Goal: Communication & Community: Answer question/provide support

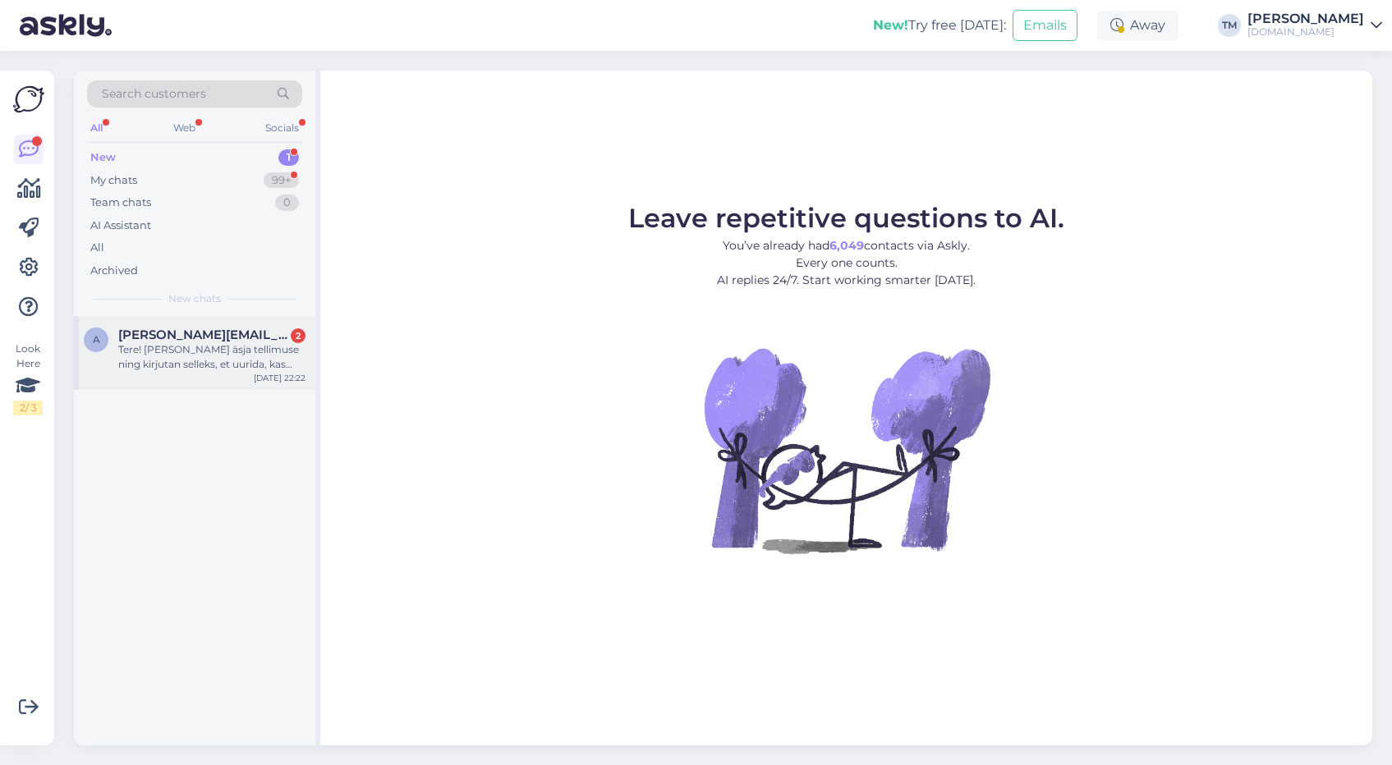
click at [198, 346] on div "Tere! Tegin äsja tellimuse ning kirjutan selleks, et uurida, kas oleks kuidagi …" at bounding box center [211, 357] width 187 height 30
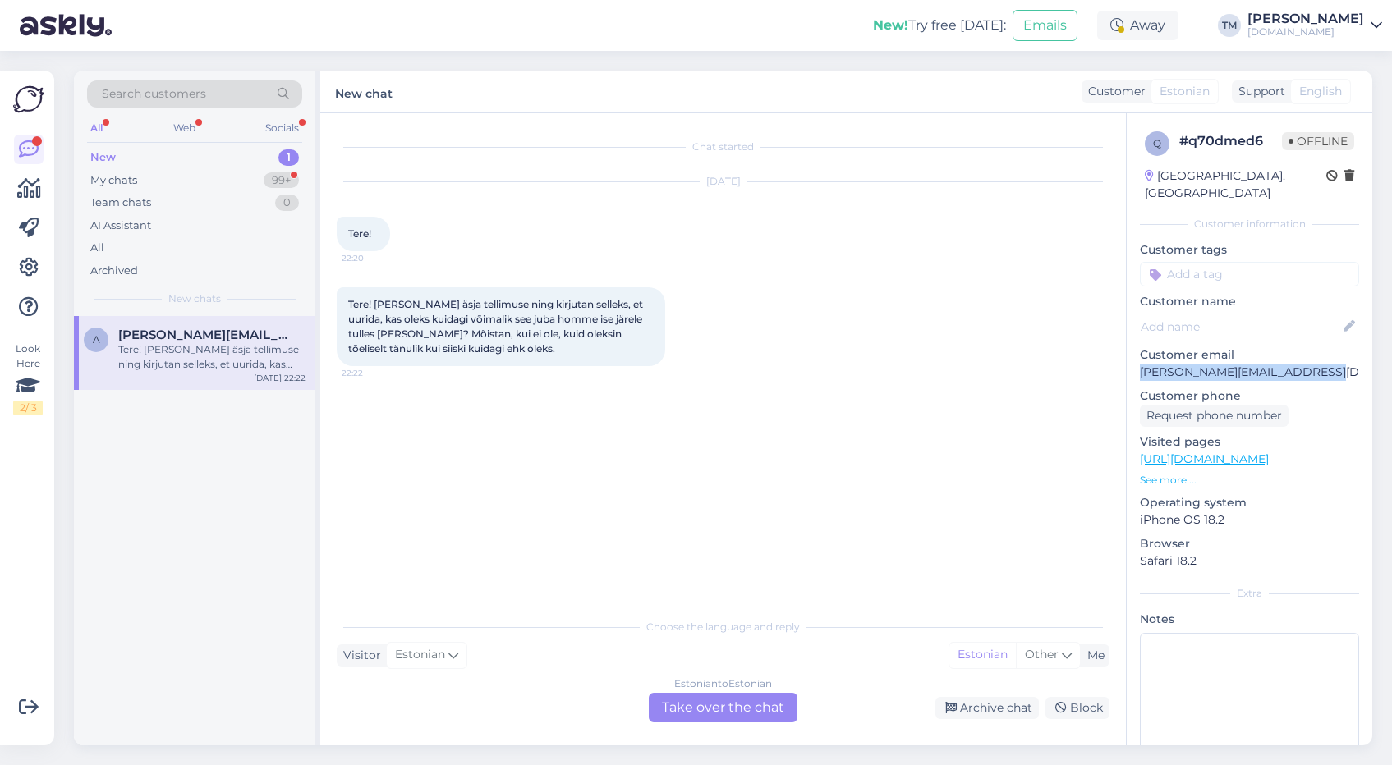
drag, startPoint x: 1343, startPoint y: 359, endPoint x: 1138, endPoint y: 356, distance: 205.3
click at [1138, 356] on div "q # q70dmed6 Offline Estonia, Tallinn Customer information Customer tags Custom…" at bounding box center [1248, 459] width 245 height 692
copy p "annamaria.kullamaa@gmail.com"
click at [688, 709] on div "Estonian to Estonian Take over the chat" at bounding box center [723, 708] width 149 height 30
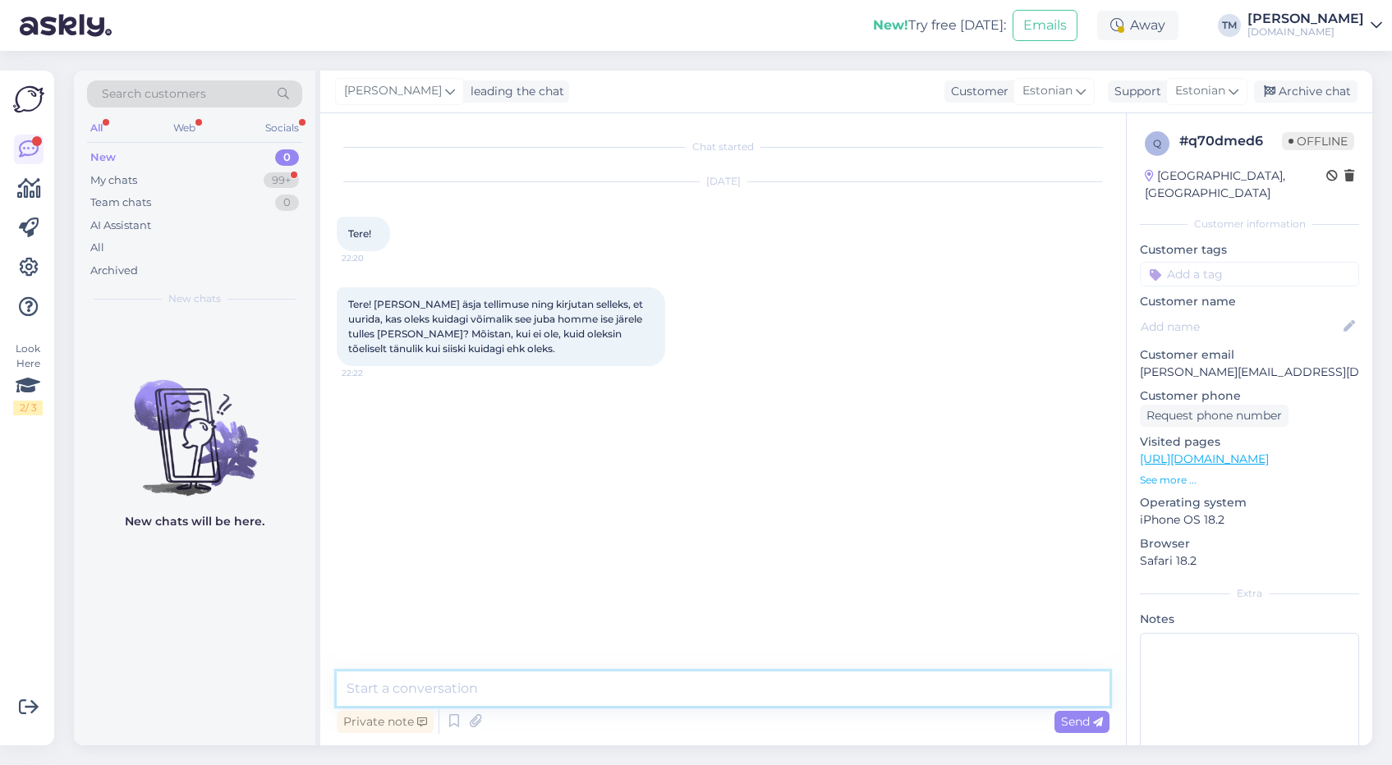
click at [548, 682] on textarea at bounding box center [723, 689] width 773 height 34
type textarea "Tere! Saab ikka. Võite hommikul helistada Kallile - 5187582, ta võtab teie tell…"
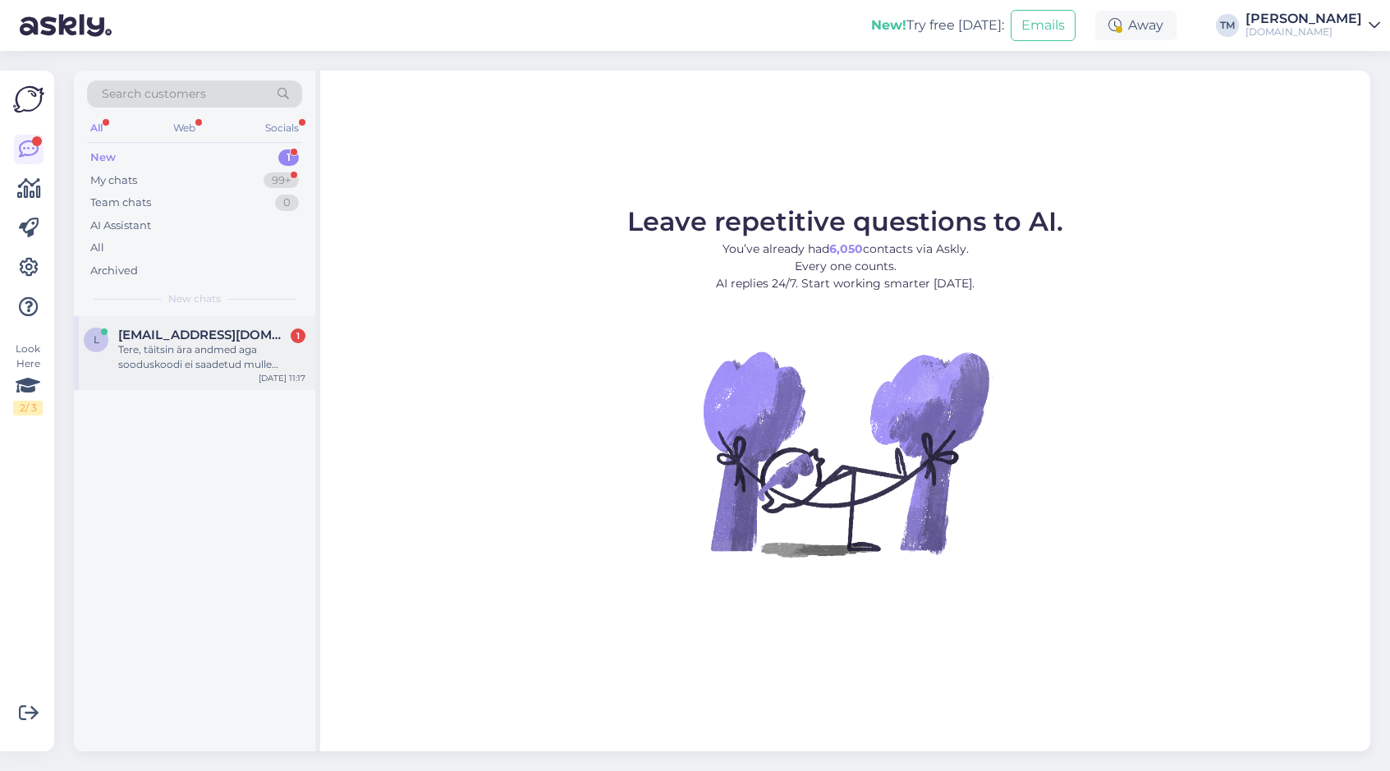
click at [264, 346] on div "Tere, täitsin ära andmed aga sooduskoodi ei saadetud mulle emailile? [PERSON_NA…" at bounding box center [211, 357] width 187 height 30
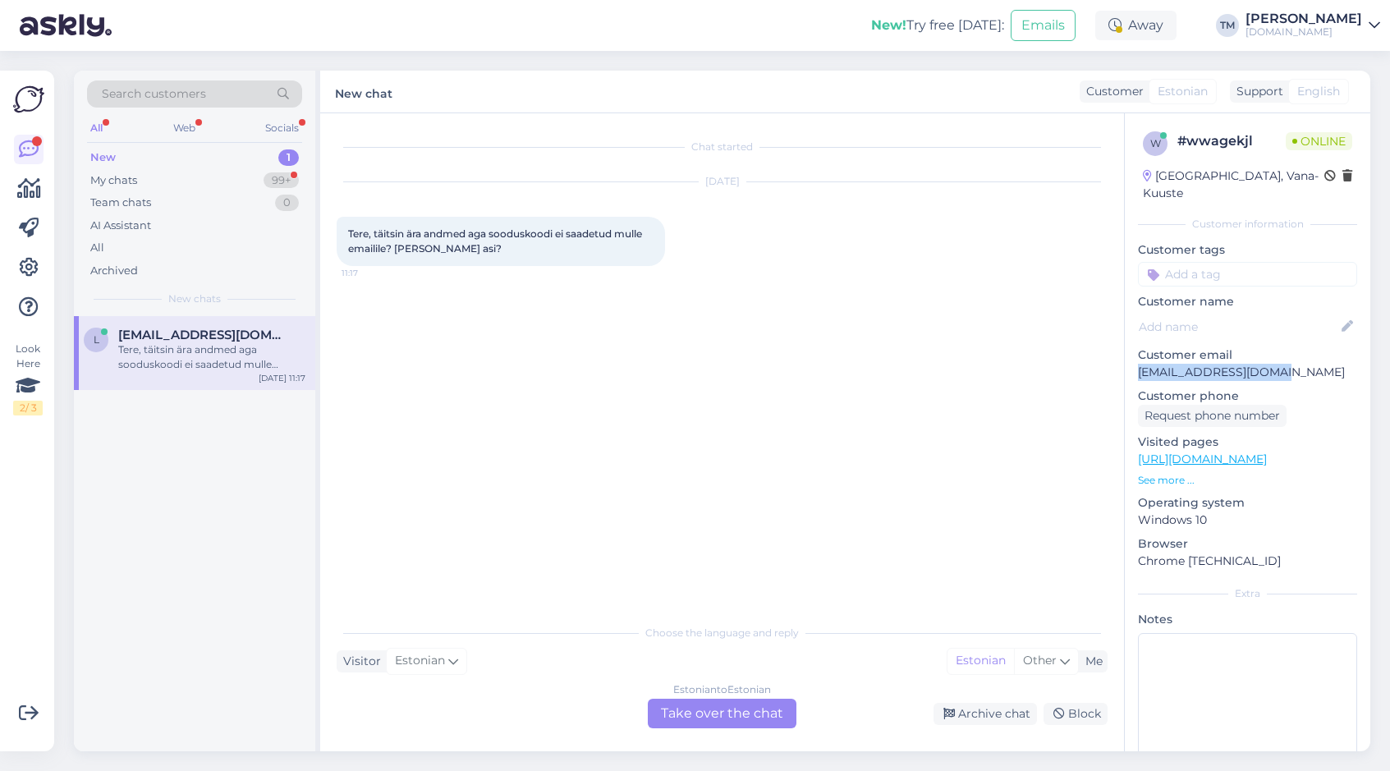
drag, startPoint x: 1262, startPoint y: 356, endPoint x: 1146, endPoint y: 332, distance: 118.4
click at [1132, 356] on div "w # wwagekjl Online [GEOGRAPHIC_DATA], Vana-Kuuste Customer information Custome…" at bounding box center [1247, 459] width 245 height 692
copy p "[EMAIL_ADDRESS][DOMAIN_NAME]"
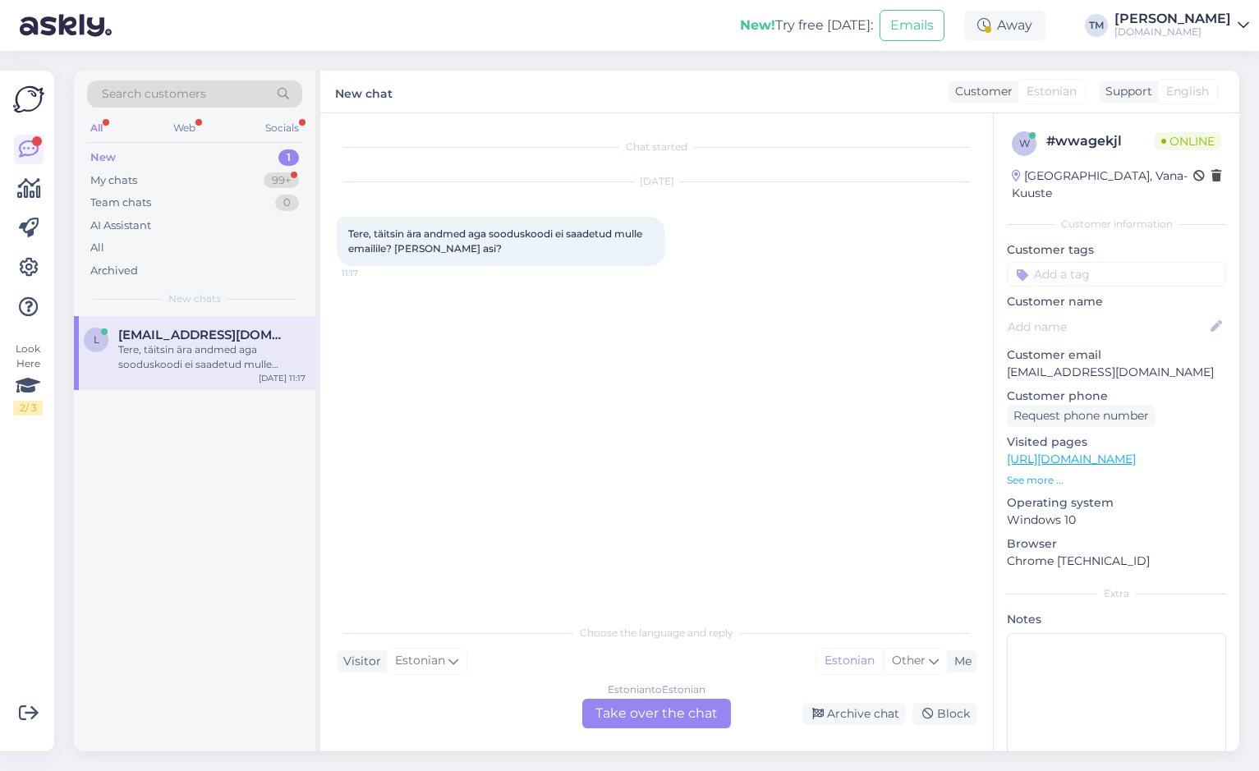
click at [668, 724] on div "Estonian to Estonian Take over the chat" at bounding box center [656, 714] width 149 height 30
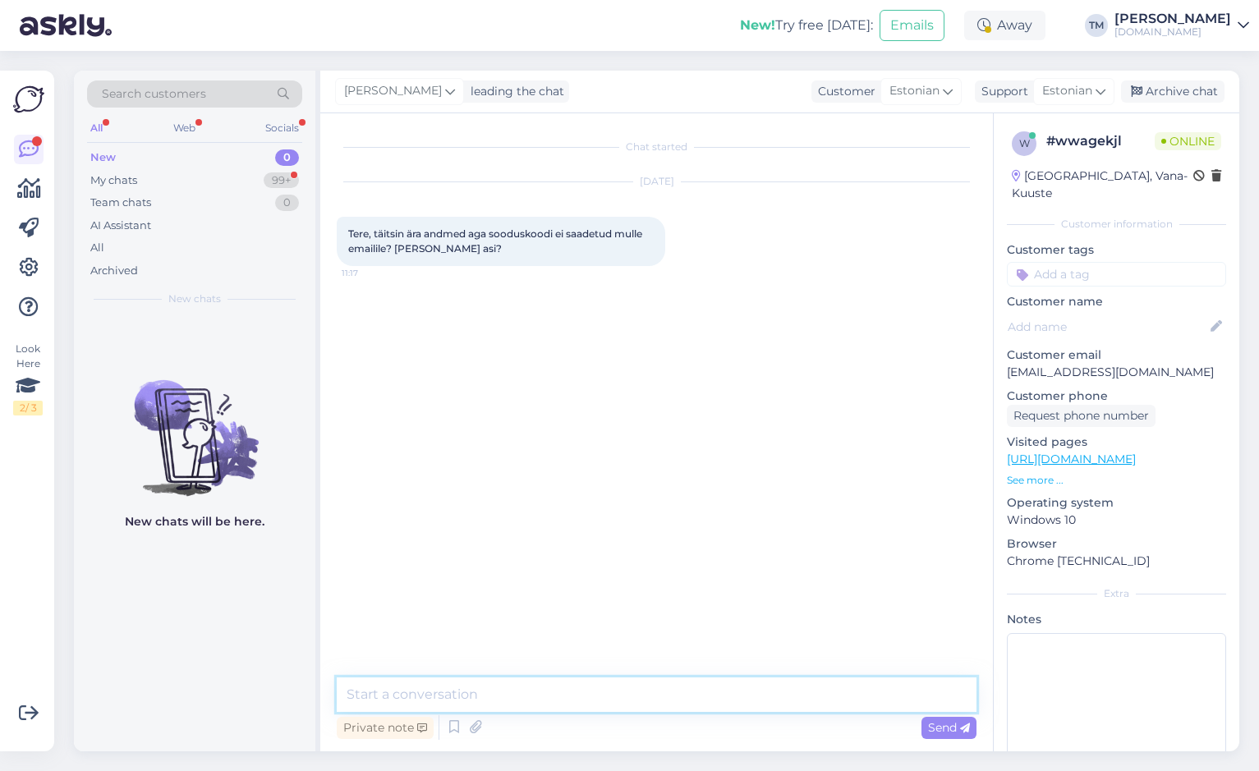
click at [580, 702] on textarea at bounding box center [657, 694] width 640 height 34
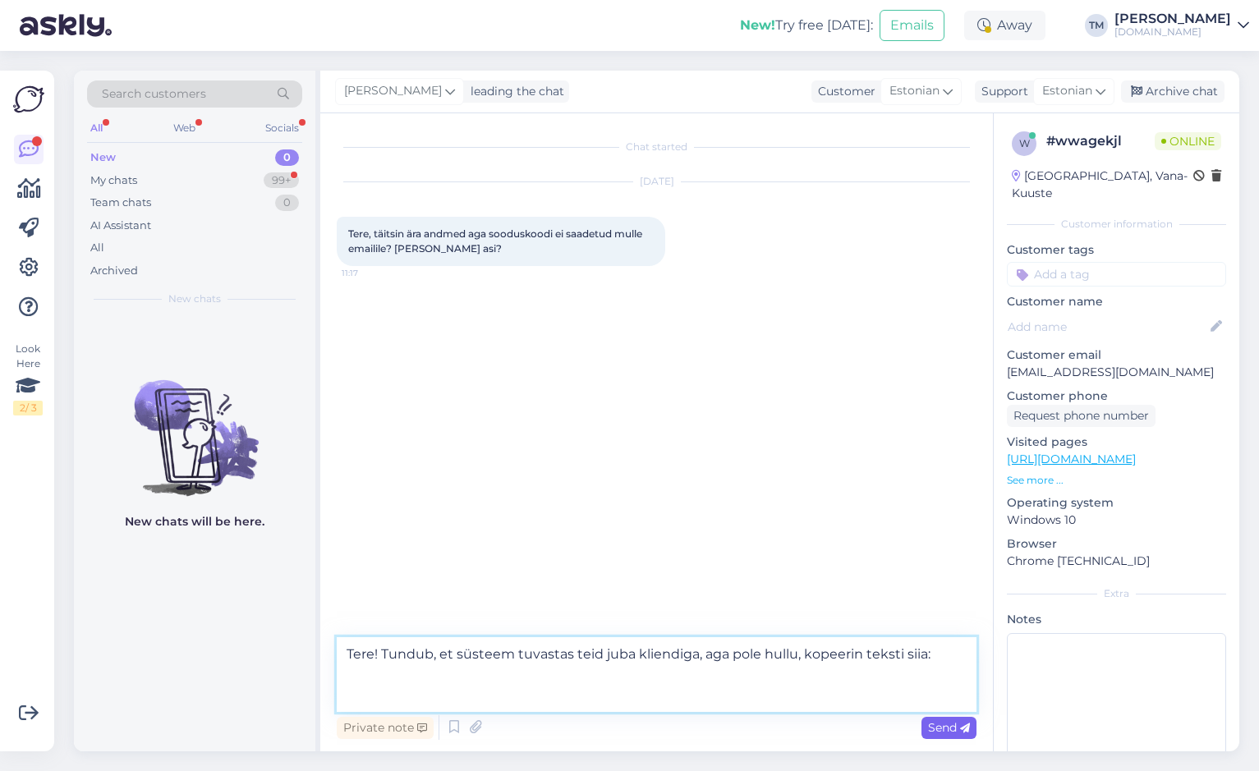
type textarea "Tere! Tundub, et süsteem tuvastas teid juba kliendiga, aga pole hullu, kopeerin…"
click at [957, 727] on span "Send" at bounding box center [949, 727] width 42 height 15
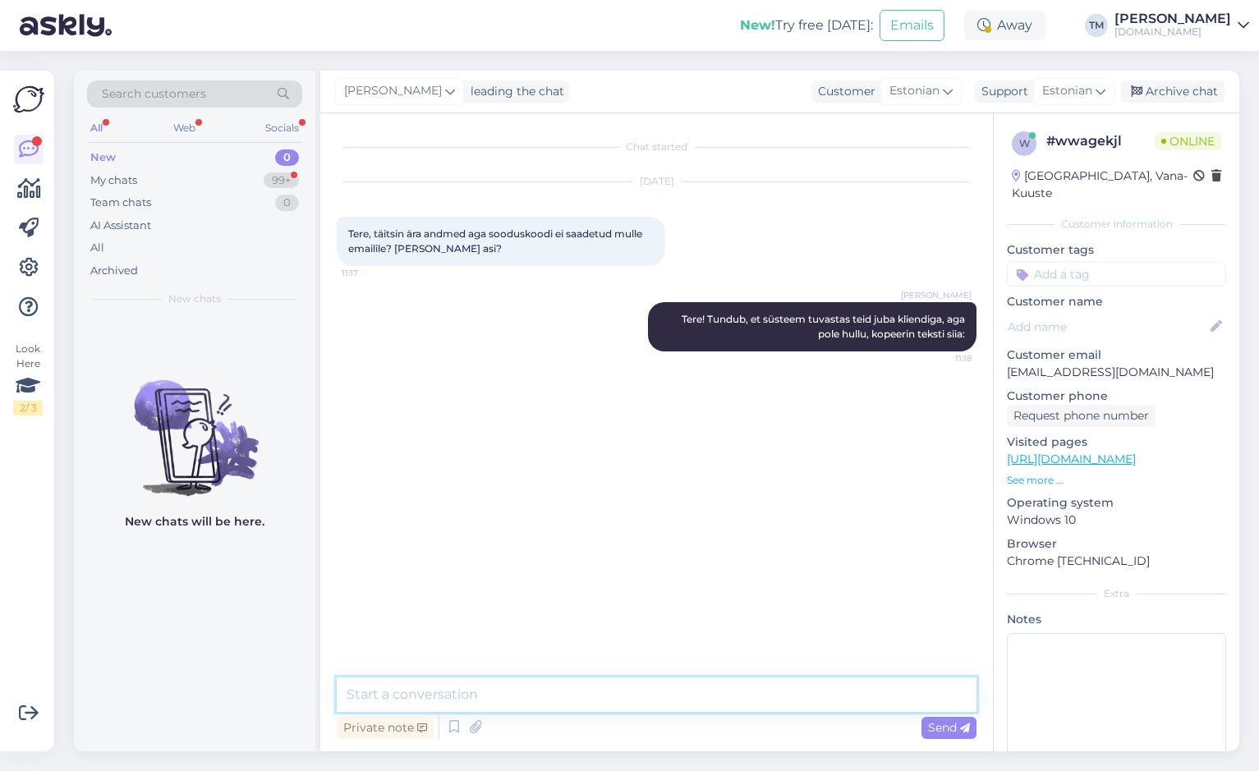
drag, startPoint x: 511, startPoint y: 695, endPoint x: 511, endPoint y: 657, distance: 38.6
click at [511, 695] on textarea at bounding box center [657, 694] width 640 height 34
paste textarea "Esimese ostu vormistamiseks on meil Sulle 2 aktiivset sooduskoodi:-10% soodusko…"
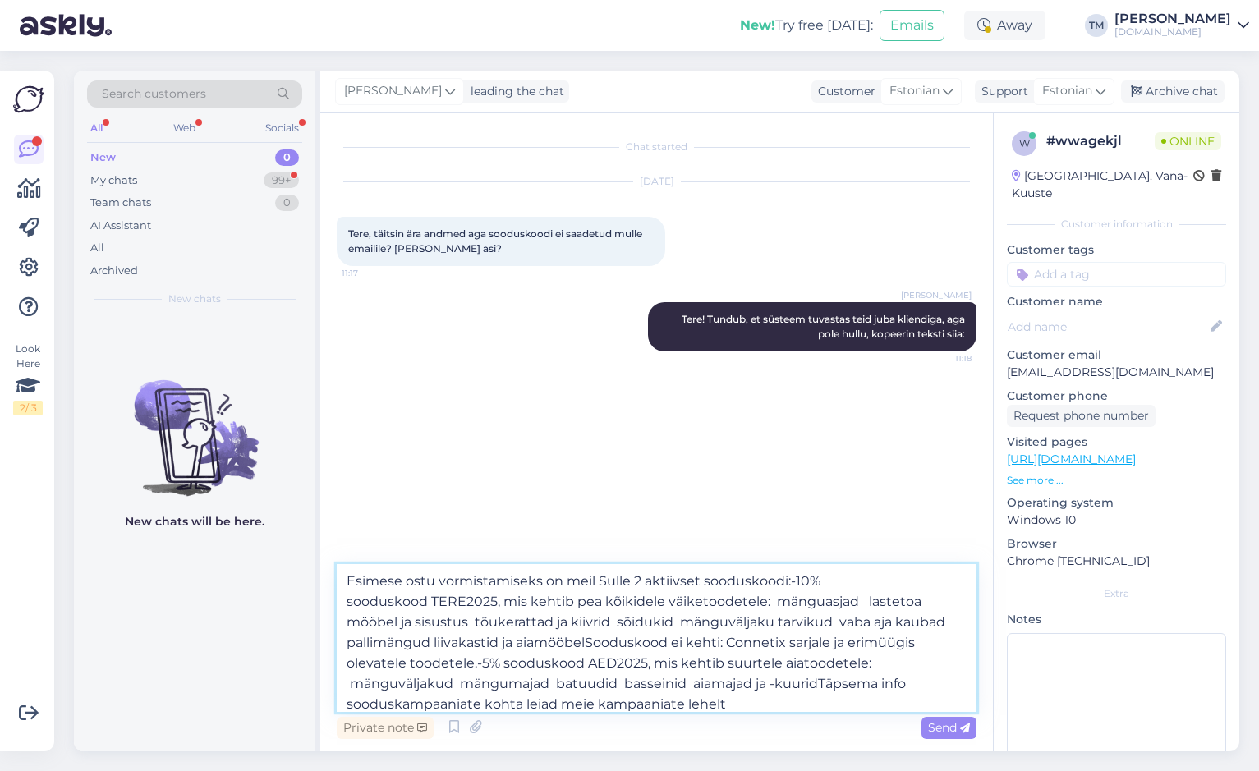
click at [791, 579] on textarea "Esimese ostu vormistamiseks on meil Sulle 2 aktiivset sooduskoodi:-10% soodusko…" at bounding box center [657, 638] width 640 height 148
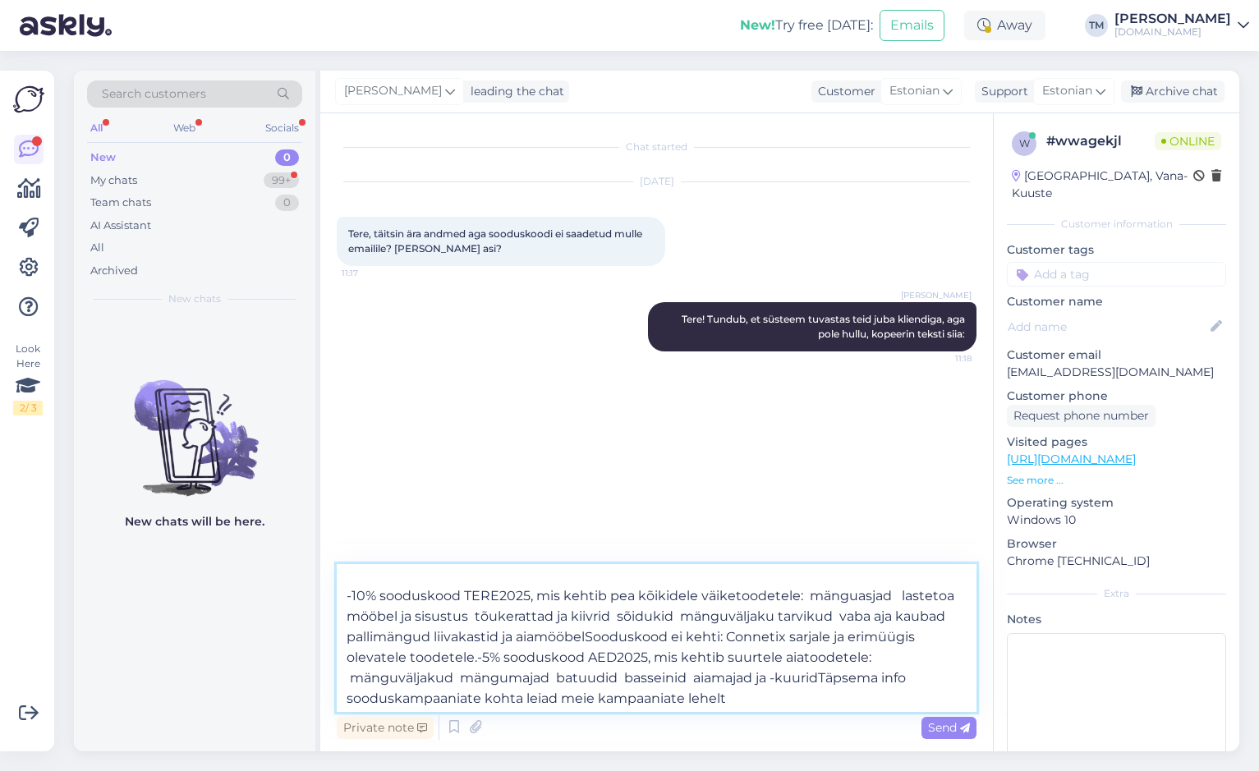
scroll to position [30, 0]
click at [589, 635] on textarea "Esimese ostu vormistamiseks on meil Sulle 2 aktiivset sooduskoodi: -10% soodusk…" at bounding box center [657, 638] width 640 height 148
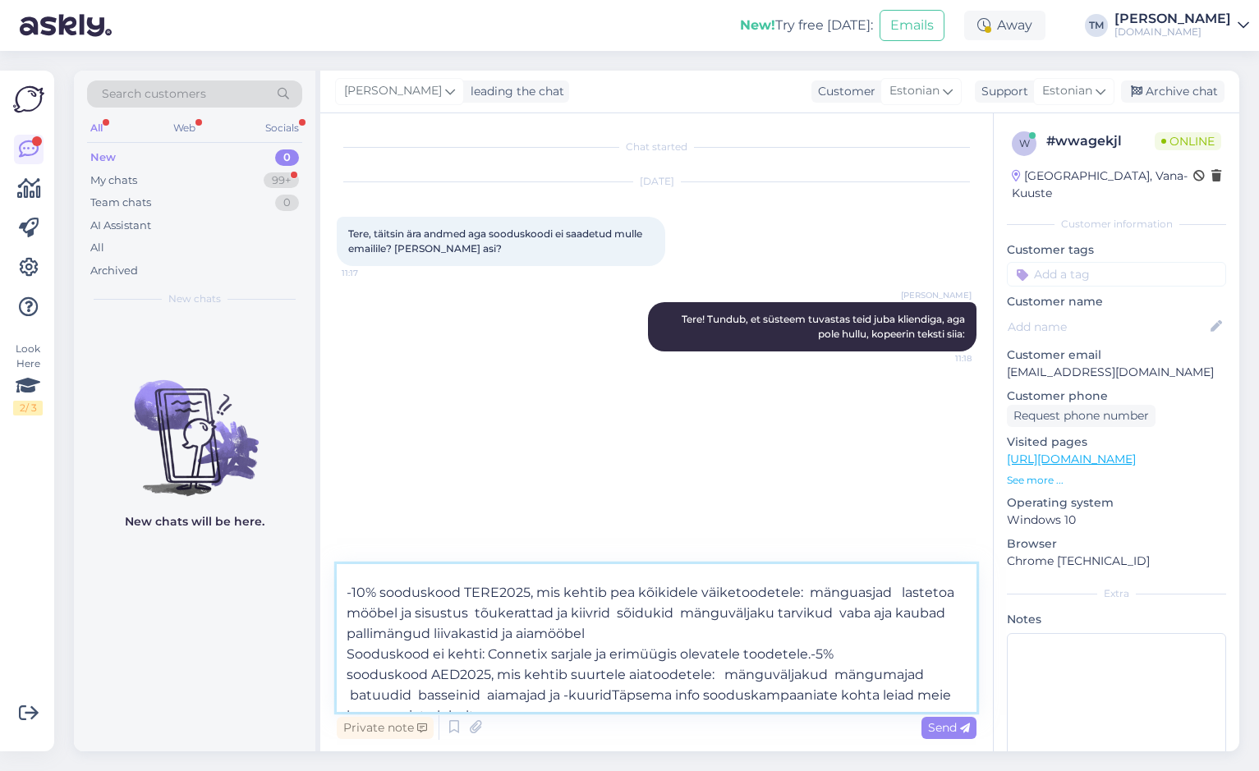
scroll to position [50, 0]
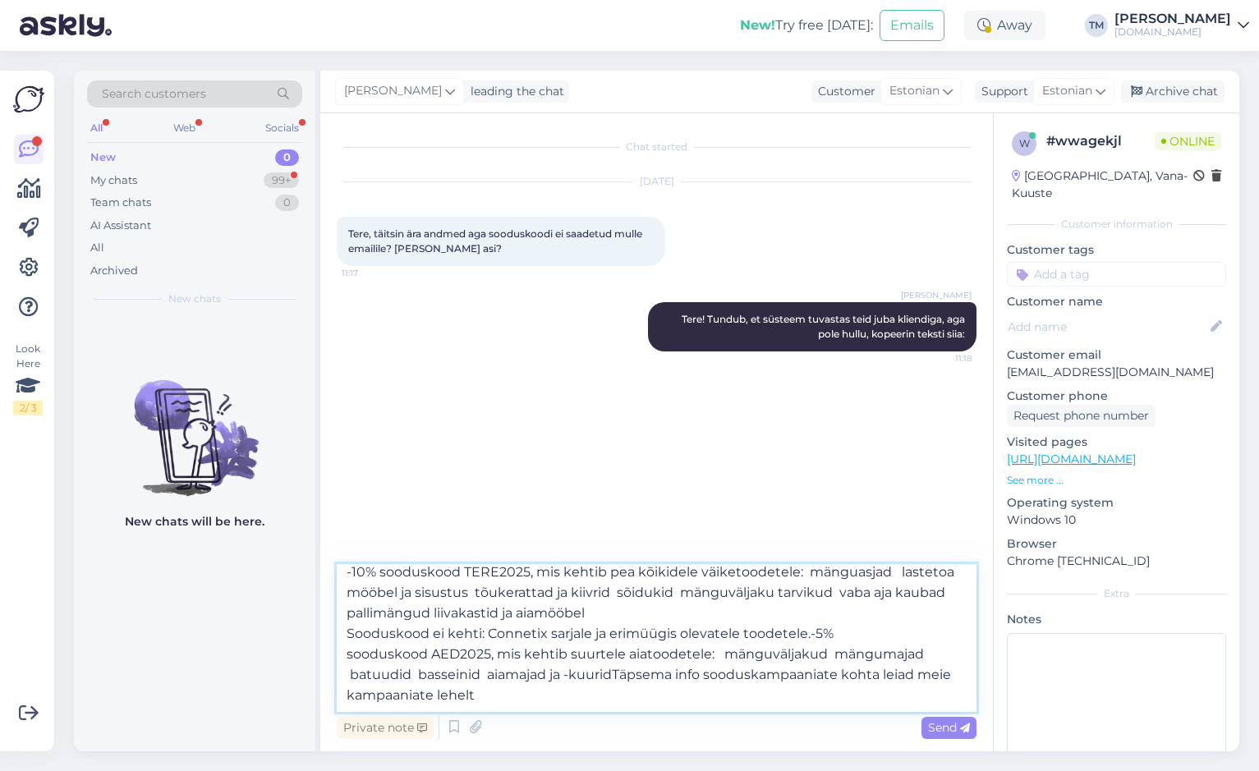
click at [809, 636] on textarea "Esimese ostu vormistamiseks on meil Sulle 2 aktiivset sooduskoodi: -10% soodusk…" at bounding box center [657, 638] width 640 height 148
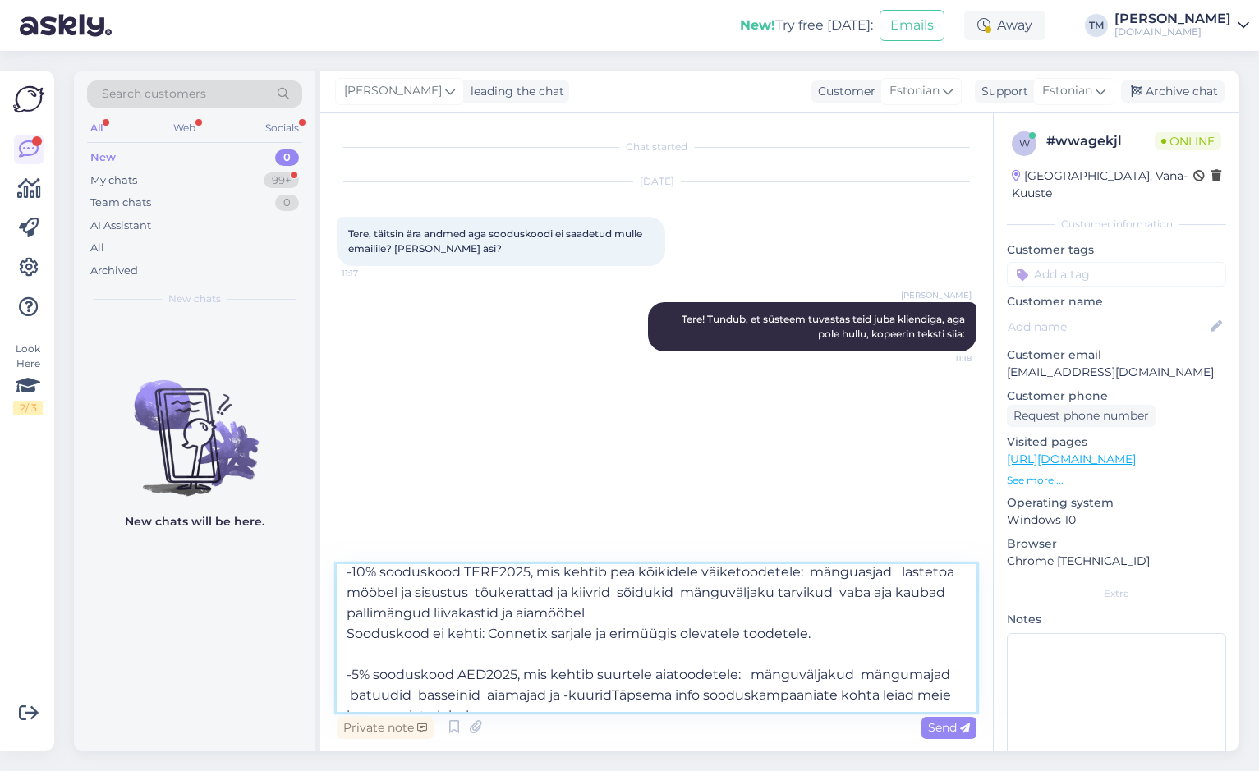
scroll to position [71, 0]
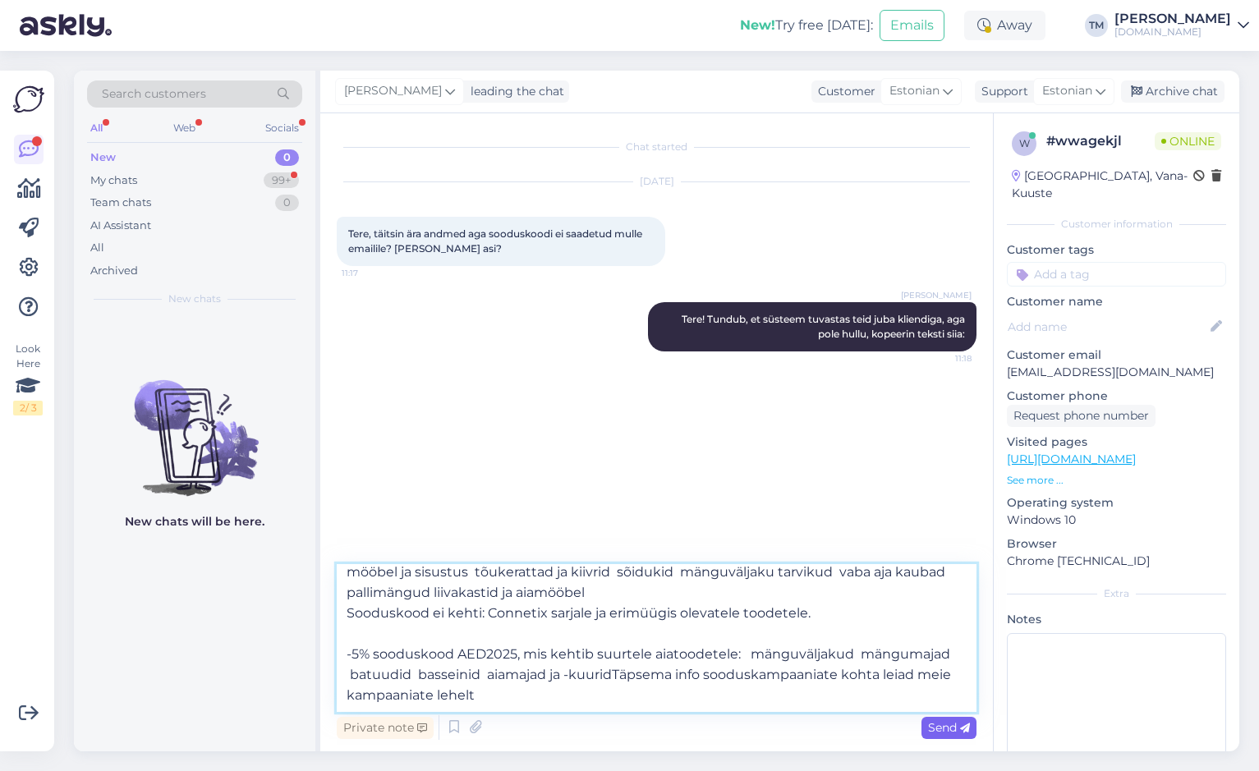
type textarea "Esimese ostu vormistamiseks on meil Sulle 2 aktiivset sooduskoodi: -10% soodusk…"
click at [943, 727] on span "Send" at bounding box center [949, 727] width 42 height 15
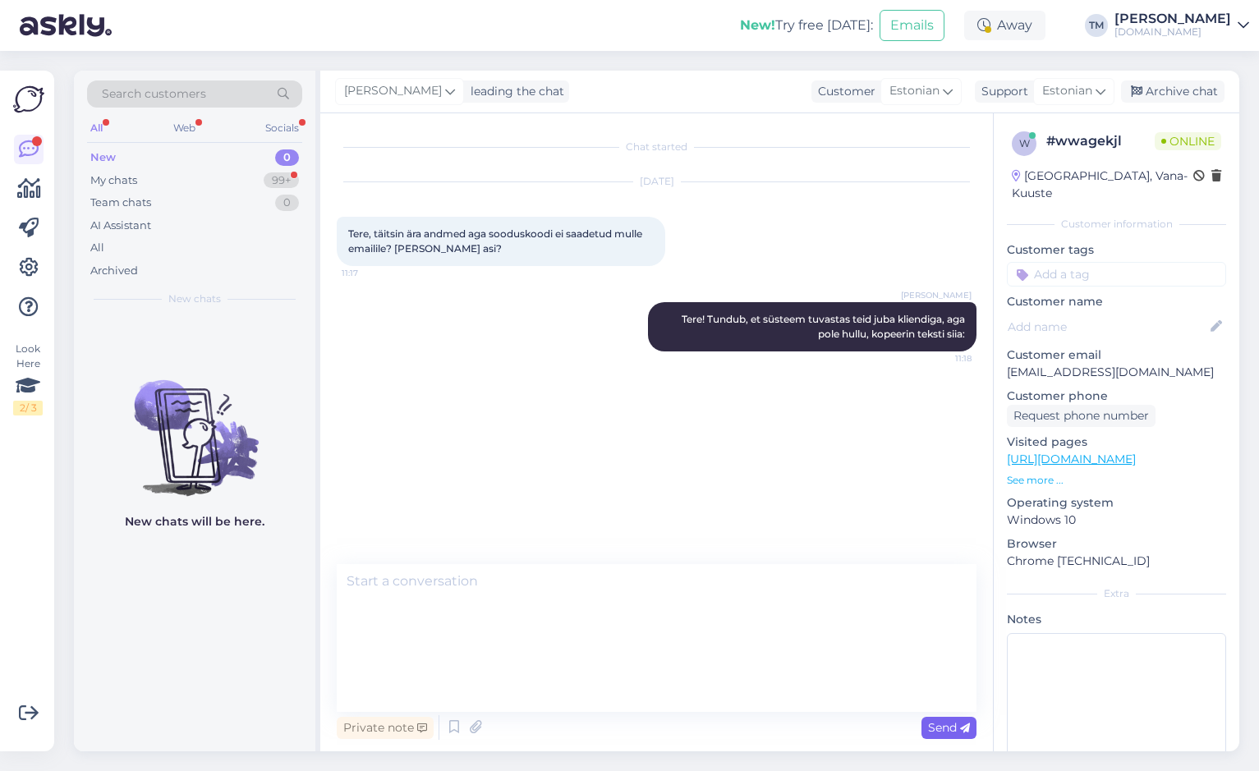
scroll to position [0, 0]
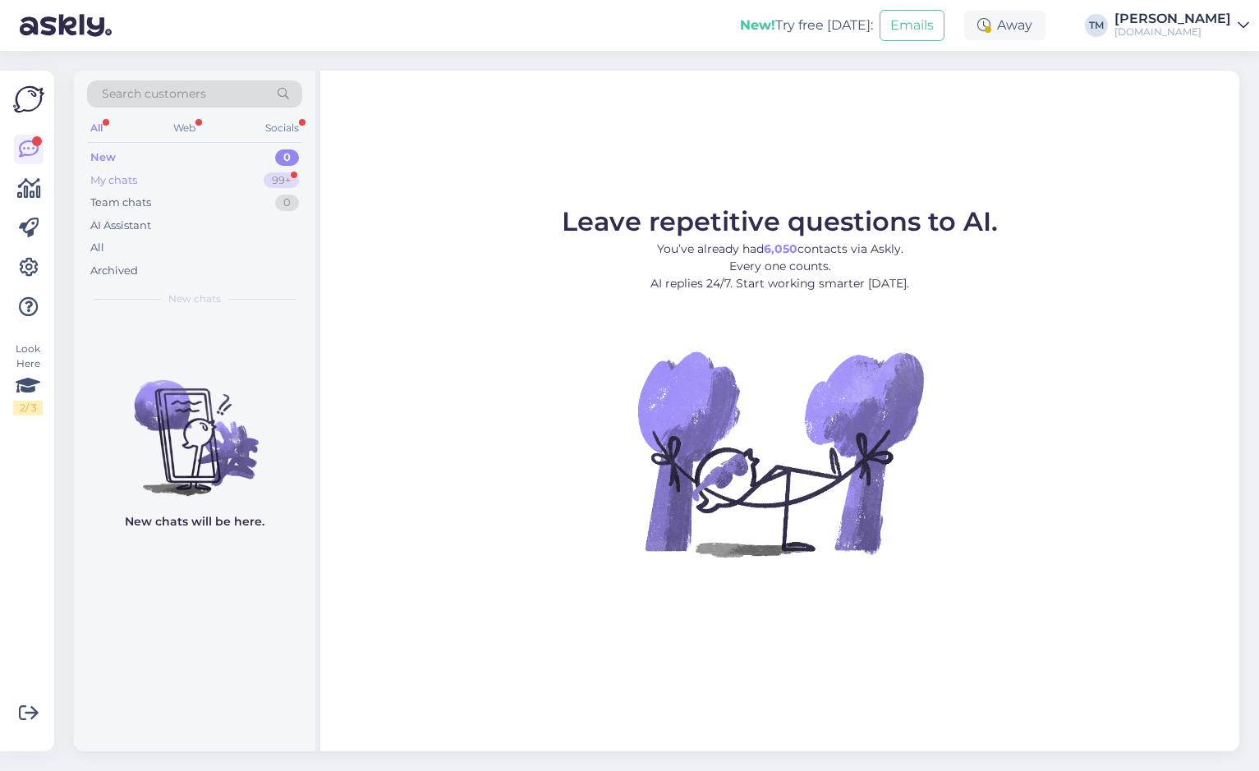
click at [156, 182] on div "My chats 99+" at bounding box center [194, 180] width 215 height 23
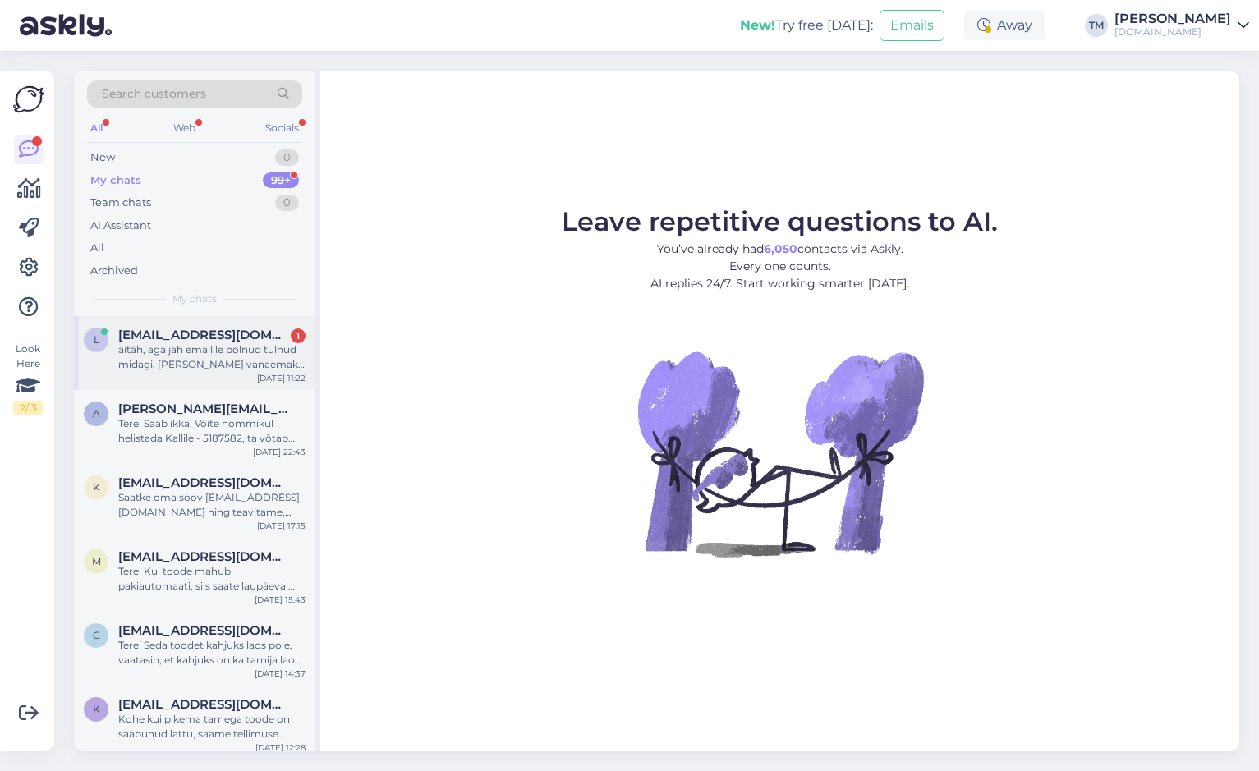
click at [173, 340] on span "[EMAIL_ADDRESS][DOMAIN_NAME]" at bounding box center [203, 335] width 171 height 15
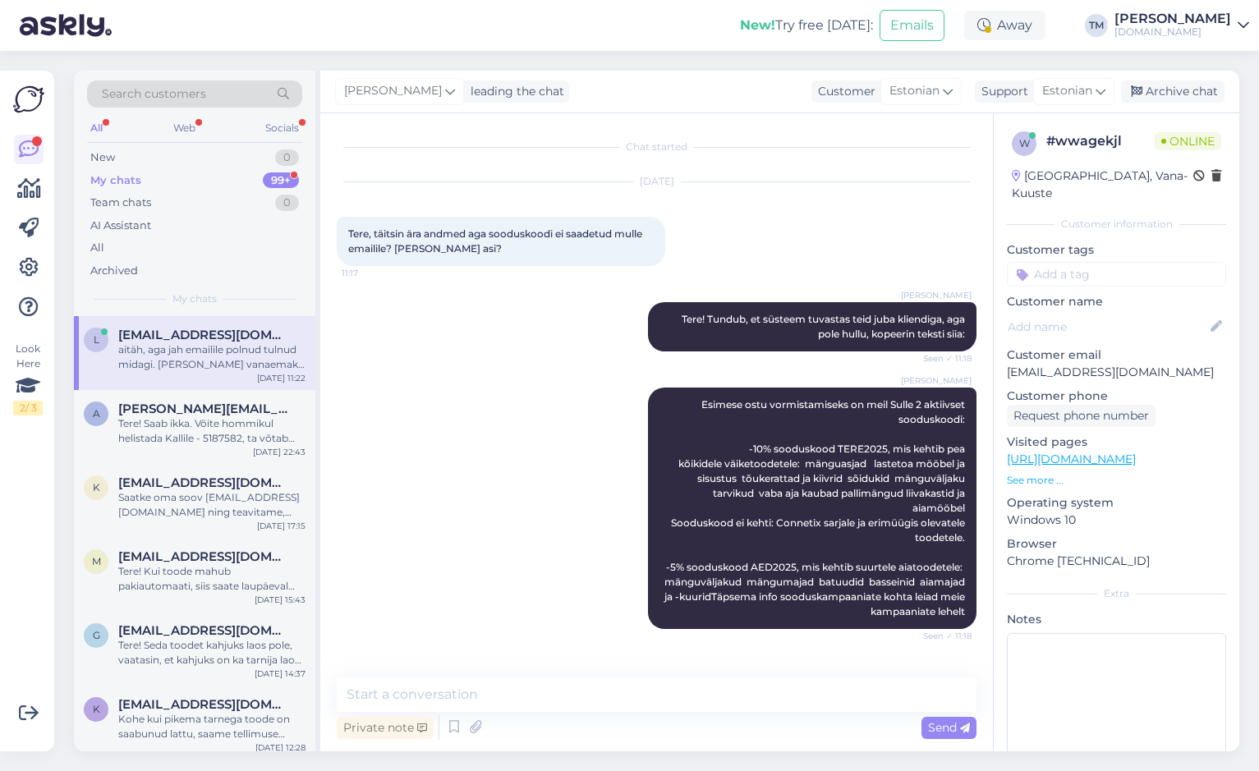
scroll to position [85, 0]
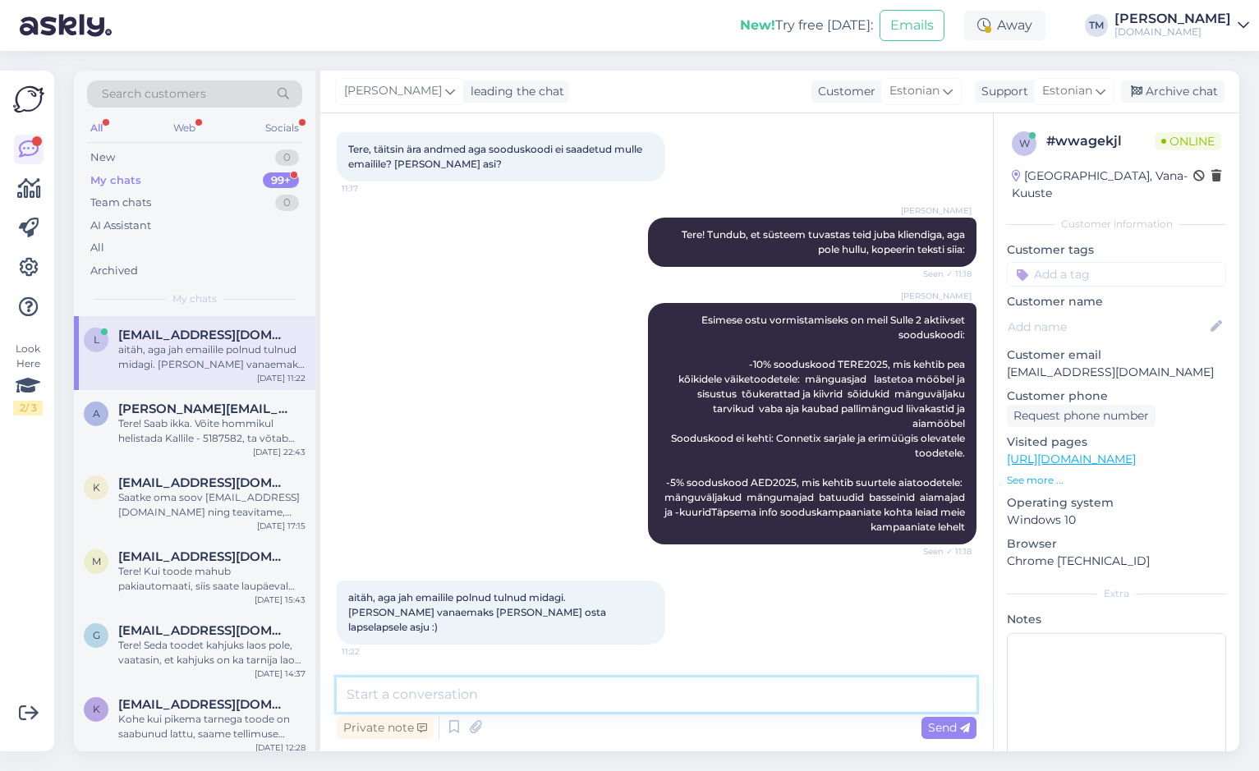
click at [500, 696] on textarea at bounding box center [657, 694] width 640 height 34
click at [477, 695] on textarea "Oi kui vahva! Õnnitulused ning" at bounding box center [657, 694] width 640 height 34
click at [560, 699] on textarea "Oi kui vahva! Õnnitlused ning" at bounding box center [657, 694] width 640 height 34
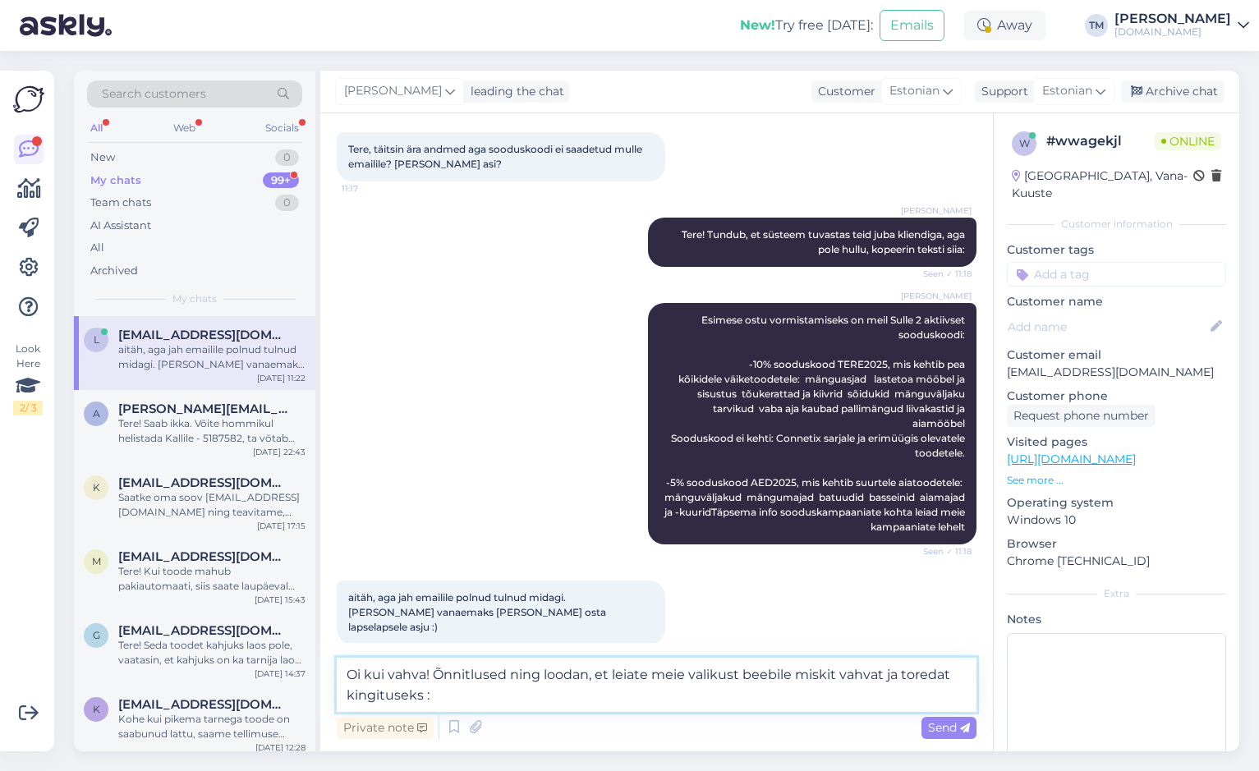
type textarea "Oi kui vahva! Õnnitlused ning loodan, et leiate meie valikust beebile miskit va…"
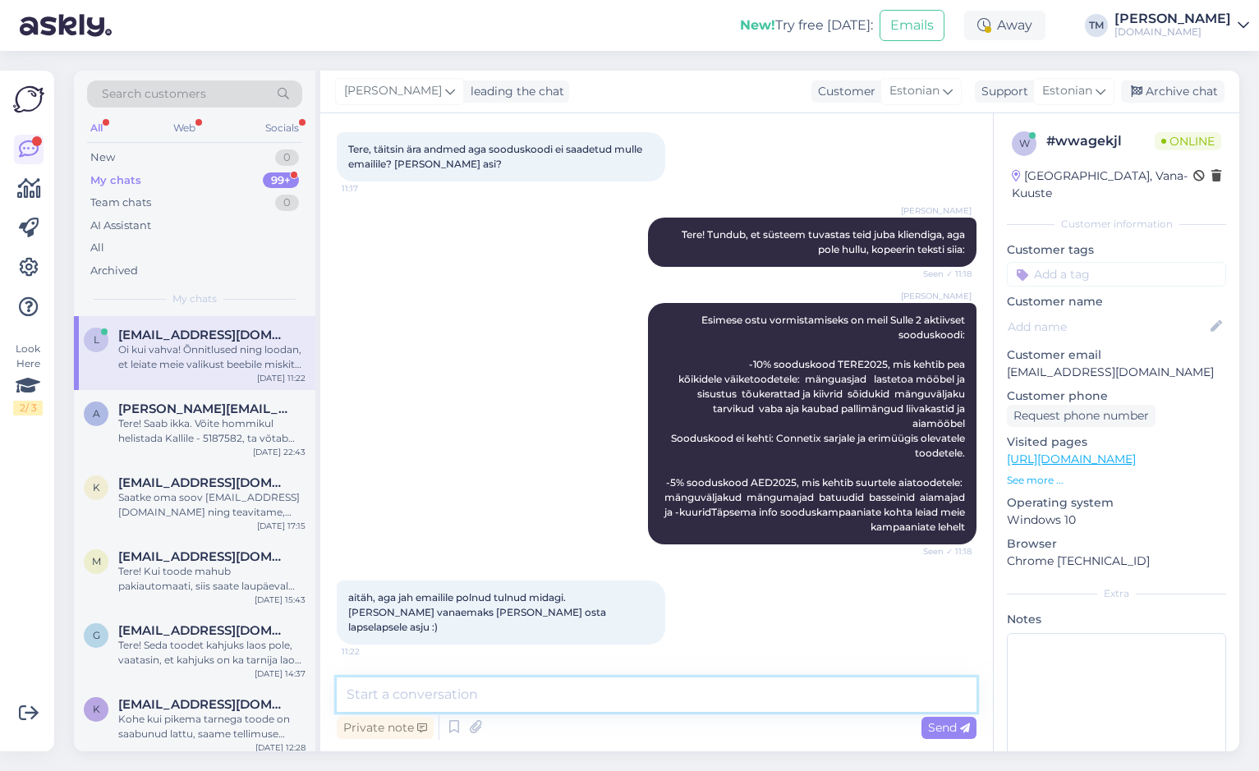
scroll to position [170, 0]
